Goal: Task Accomplishment & Management: Use online tool/utility

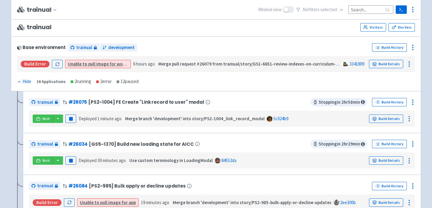
scroll to position [137, 0]
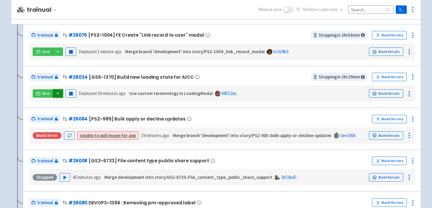
click at [57, 95] on button "button" at bounding box center [58, 93] width 10 height 8
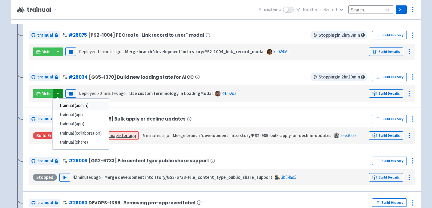
click at [73, 104] on link "trainual (admin)" at bounding box center [81, 105] width 56 height 9
